Goal: Communication & Community: Connect with others

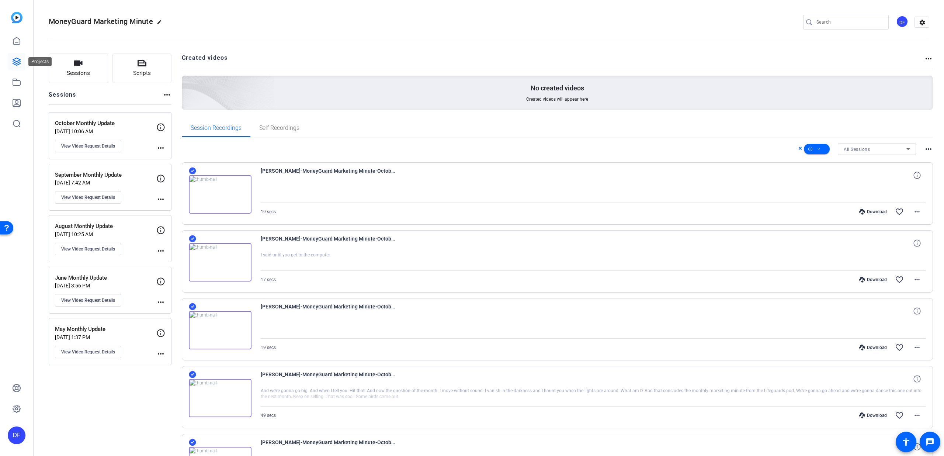
click at [18, 60] on icon at bounding box center [16, 61] width 9 height 9
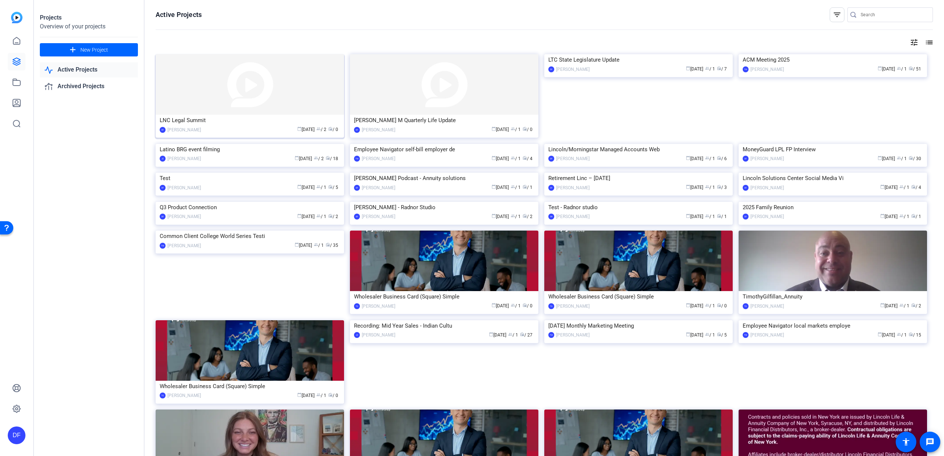
click at [215, 85] on img at bounding box center [250, 84] width 188 height 60
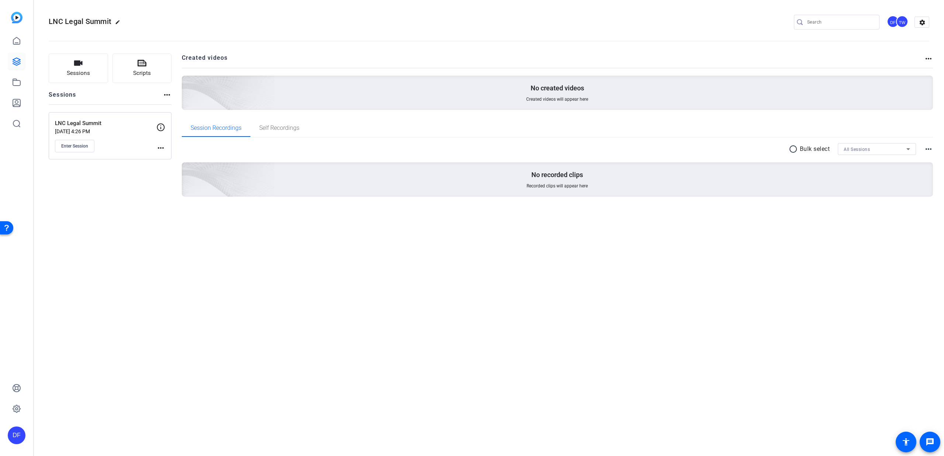
click at [161, 147] on mat-icon "more_horiz" at bounding box center [160, 147] width 9 height 9
click at [166, 156] on span "Edit Session" at bounding box center [179, 158] width 34 height 9
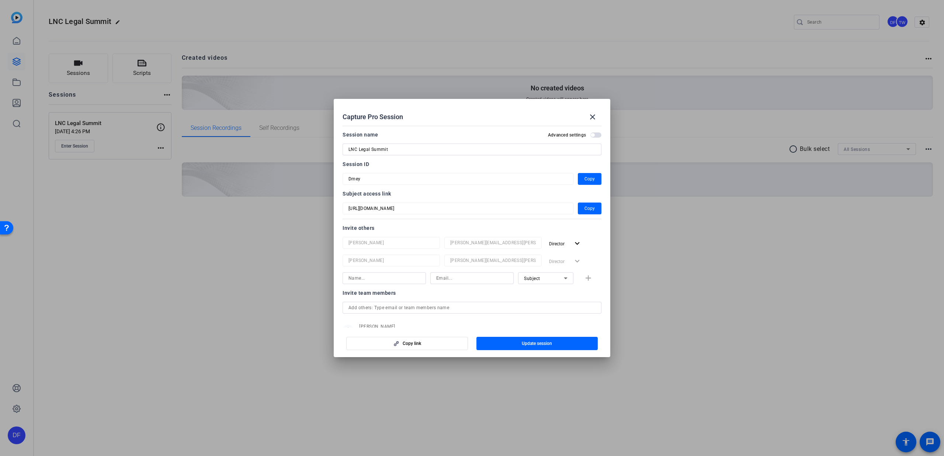
click at [107, 152] on div at bounding box center [472, 228] width 944 height 456
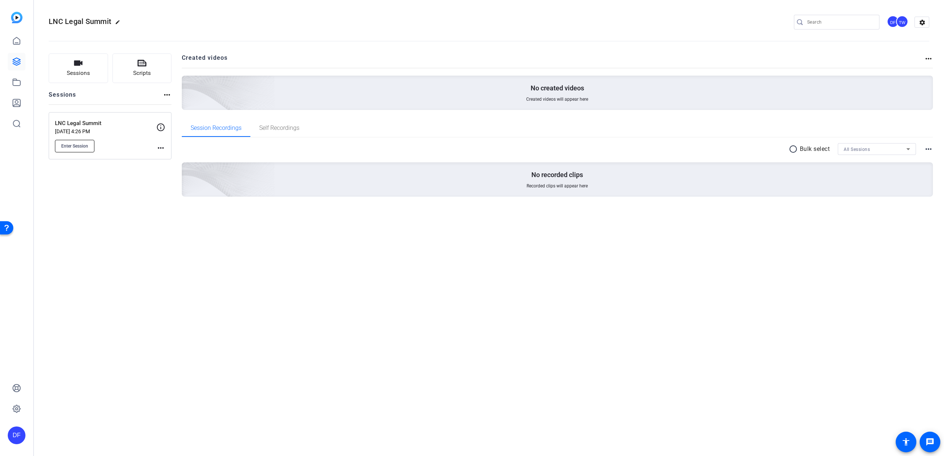
click at [88, 148] on span "Enter Session" at bounding box center [74, 146] width 27 height 6
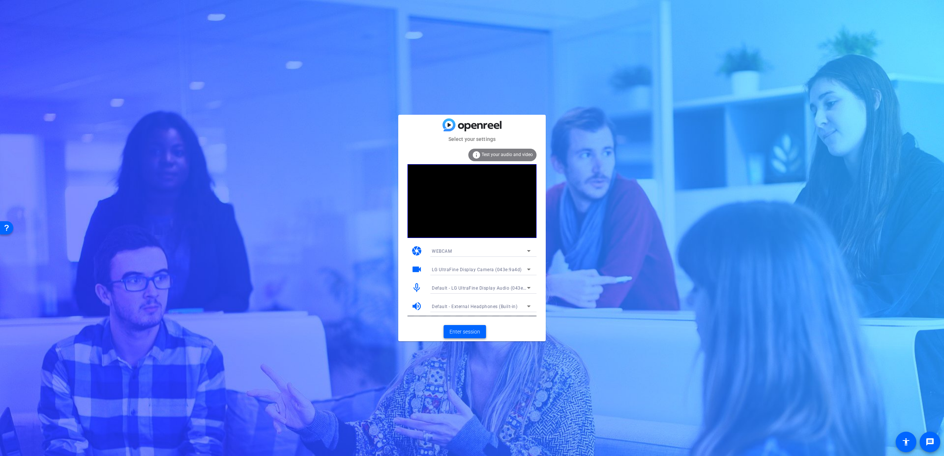
click at [473, 331] on span "Enter session" at bounding box center [464, 332] width 31 height 8
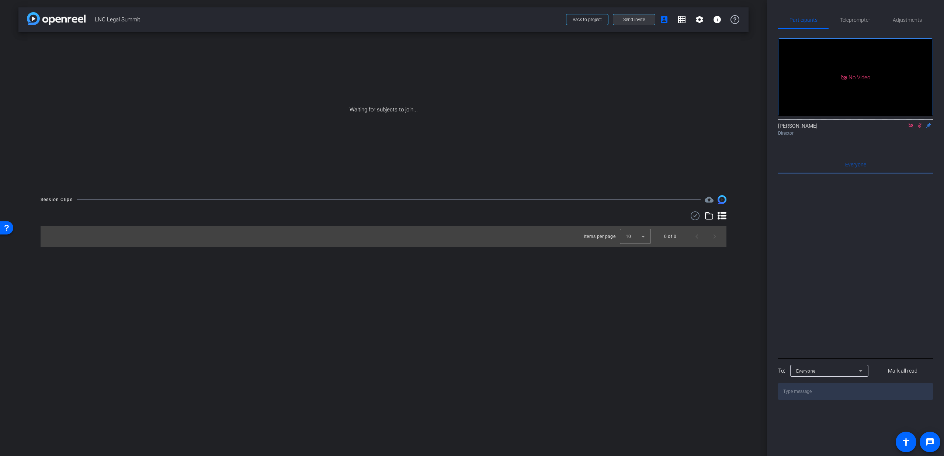
click at [628, 21] on span "Send invite" at bounding box center [634, 20] width 22 height 6
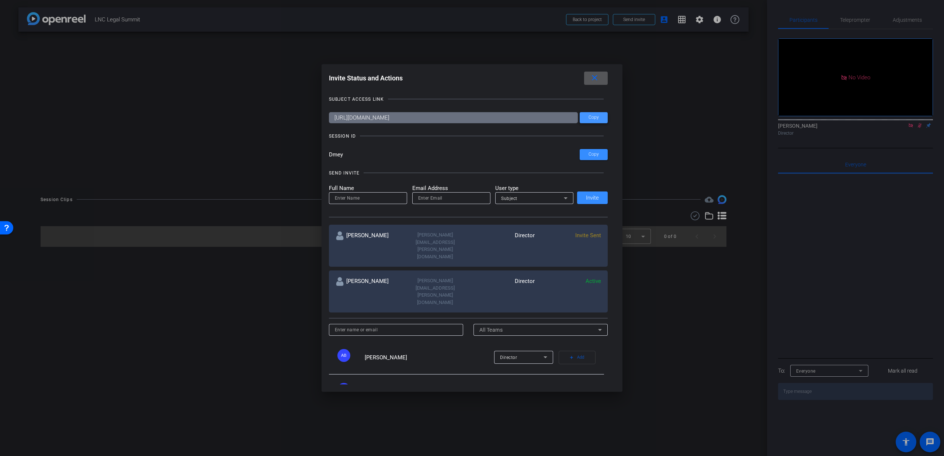
click at [590, 119] on span "Copy" at bounding box center [593, 118] width 10 height 6
click at [590, 153] on span "Copy" at bounding box center [593, 155] width 10 height 6
click at [434, 198] on input "email" at bounding box center [451, 198] width 66 height 9
paste input "nancy.smith3@lfg.com"
type input "nancy.smith3@lfg.com"
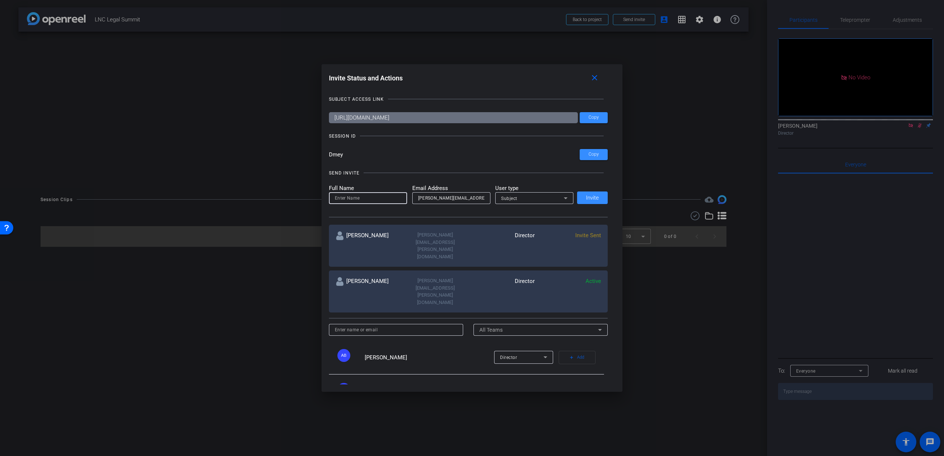
click at [376, 201] on input at bounding box center [368, 198] width 66 height 9
type input "Nancy Smith"
click at [533, 199] on div "Subject" at bounding box center [532, 198] width 63 height 9
click at [528, 224] on mat-option "Watcher" at bounding box center [532, 225] width 78 height 12
click at [579, 197] on span at bounding box center [592, 198] width 31 height 18
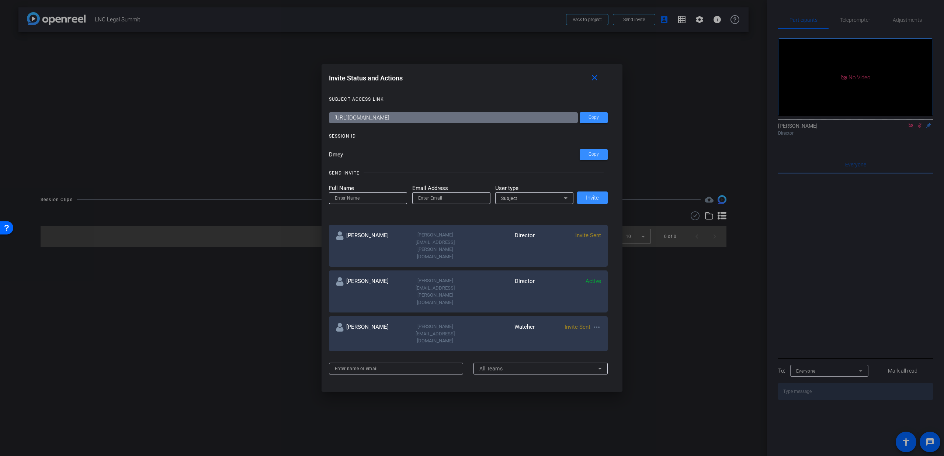
click at [430, 200] on input "email" at bounding box center [451, 198] width 66 height 9
paste input "gillian.kelley@wnco.com"
type input "gillian.kelley@wnco.com"
click at [372, 199] on input at bounding box center [368, 198] width 66 height 9
type input "Gillian Kelley"
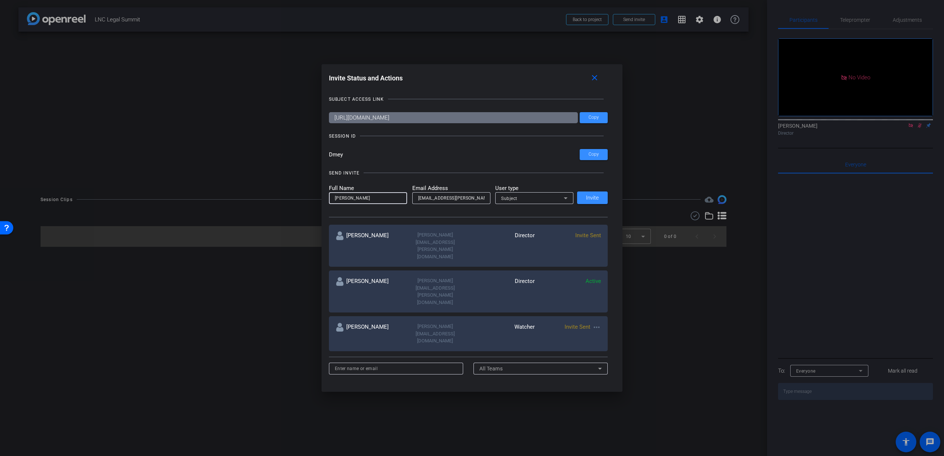
click at [543, 197] on div "Subject" at bounding box center [532, 198] width 63 height 9
click at [530, 225] on mat-option "Watcher" at bounding box center [532, 225] width 78 height 12
click at [599, 197] on span at bounding box center [592, 198] width 31 height 18
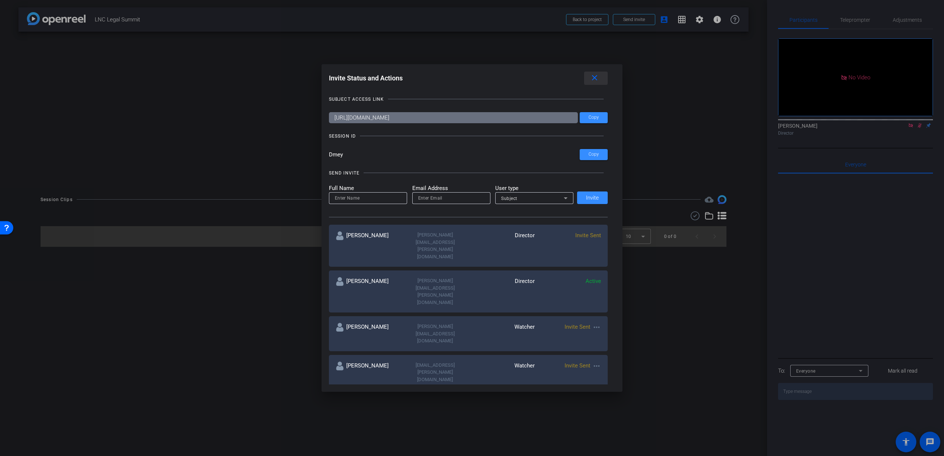
click at [596, 79] on mat-icon "close" at bounding box center [594, 77] width 9 height 9
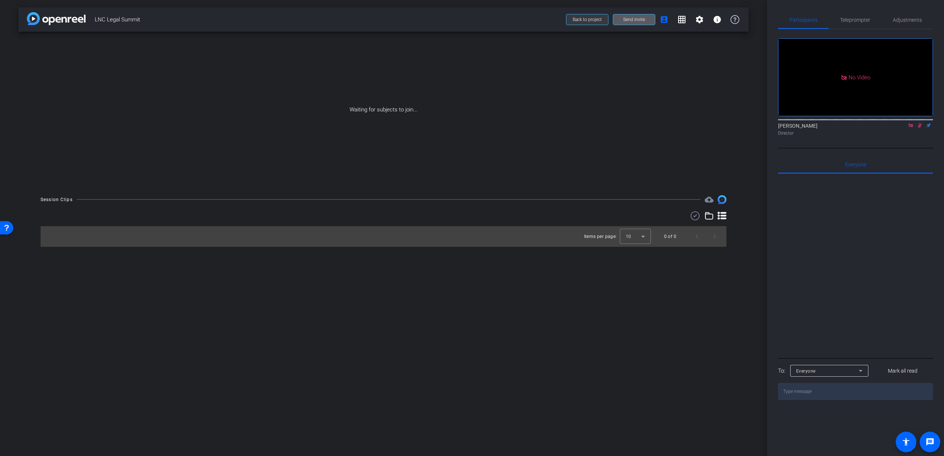
click at [595, 18] on span "Back to project" at bounding box center [587, 19] width 29 height 5
